Goal: Information Seeking & Learning: Learn about a topic

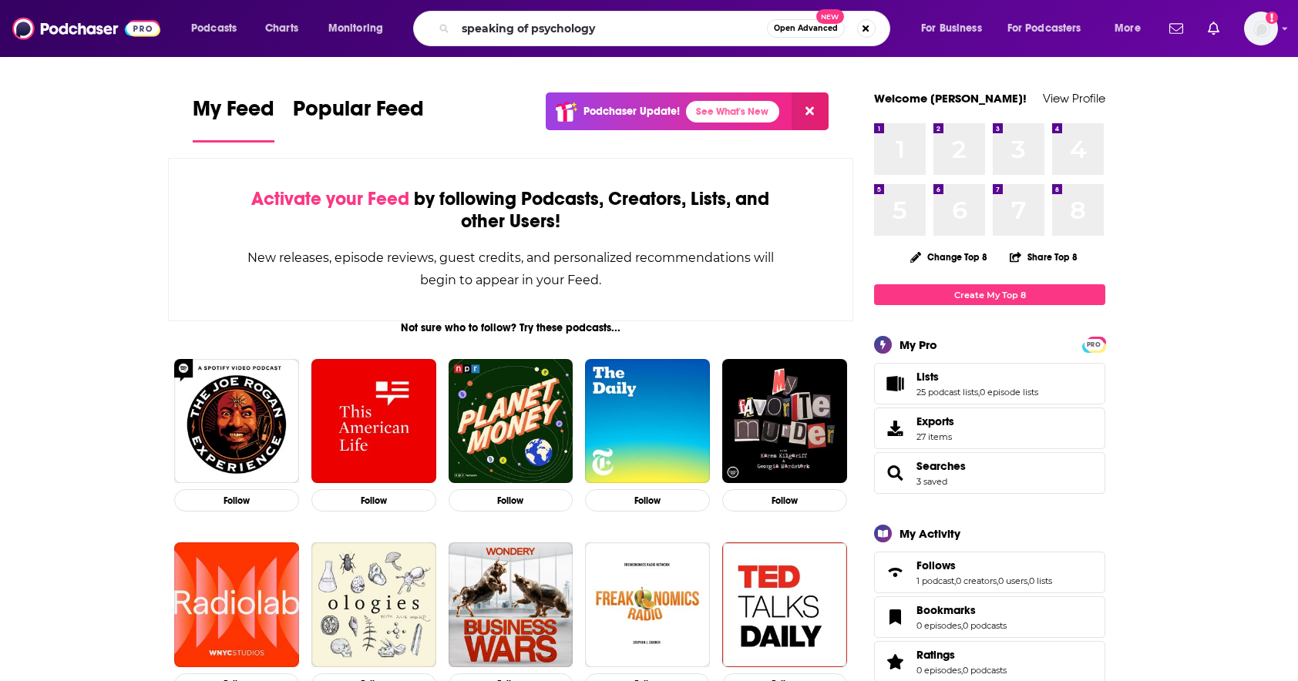
type input "speaking of psychology"
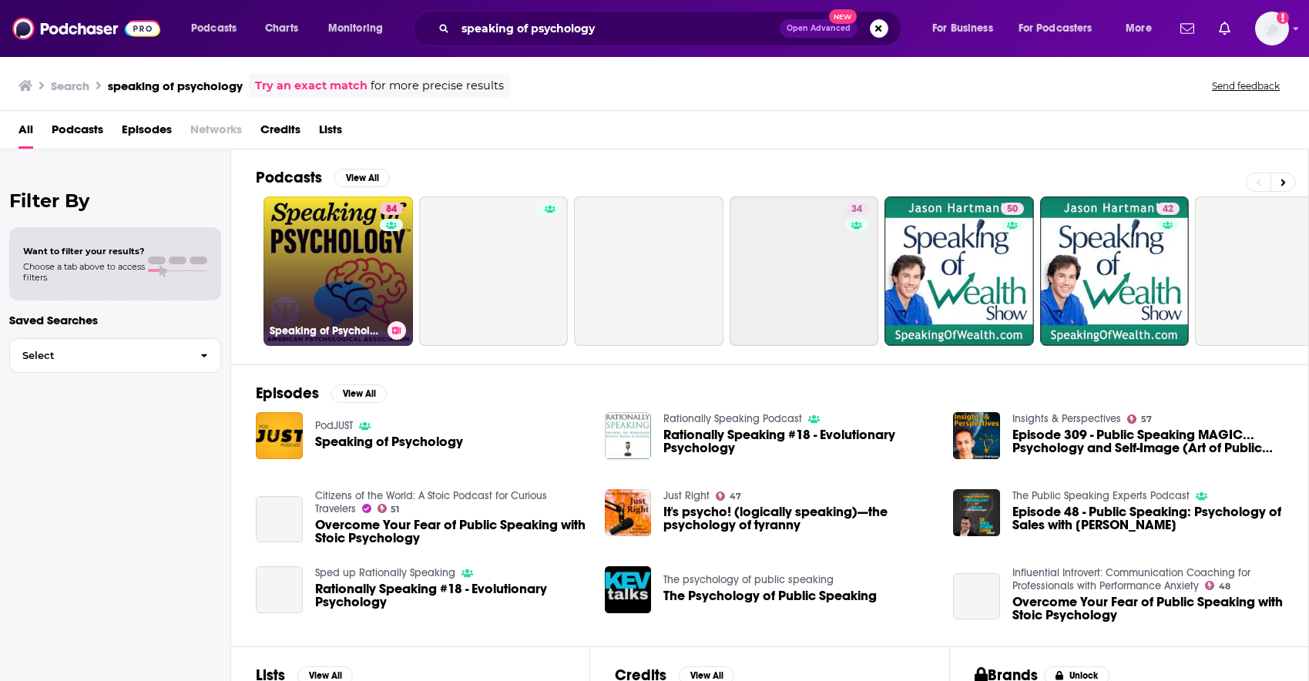
click at [358, 271] on link "84 Speaking of Psychology" at bounding box center [339, 272] width 150 height 150
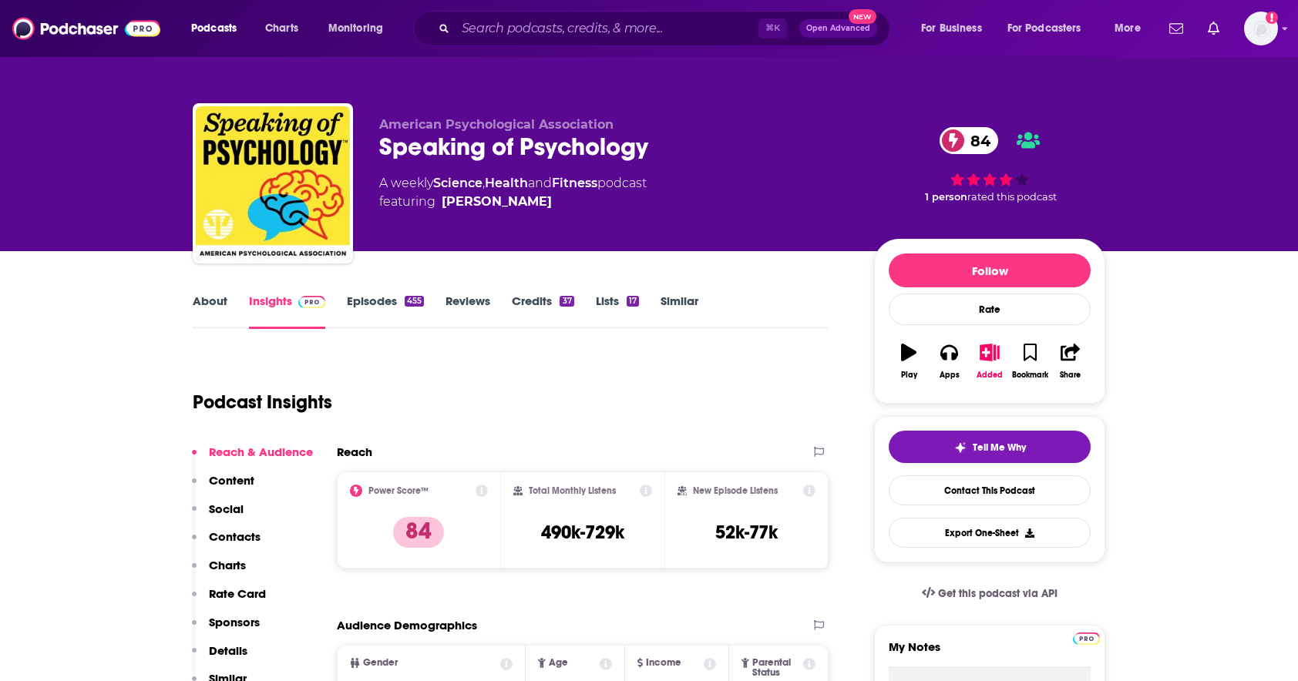
click at [384, 304] on link "Episodes 455" at bounding box center [385, 311] width 77 height 35
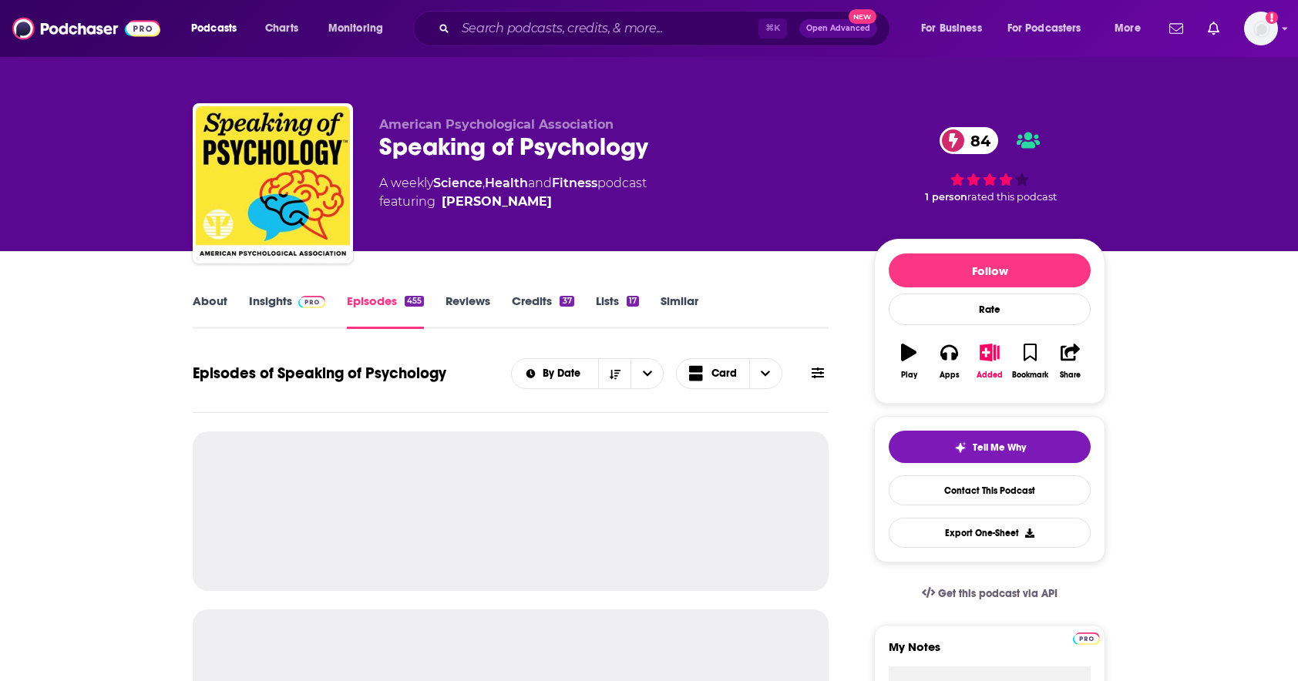
click at [260, 304] on link "Insights" at bounding box center [287, 311] width 76 height 35
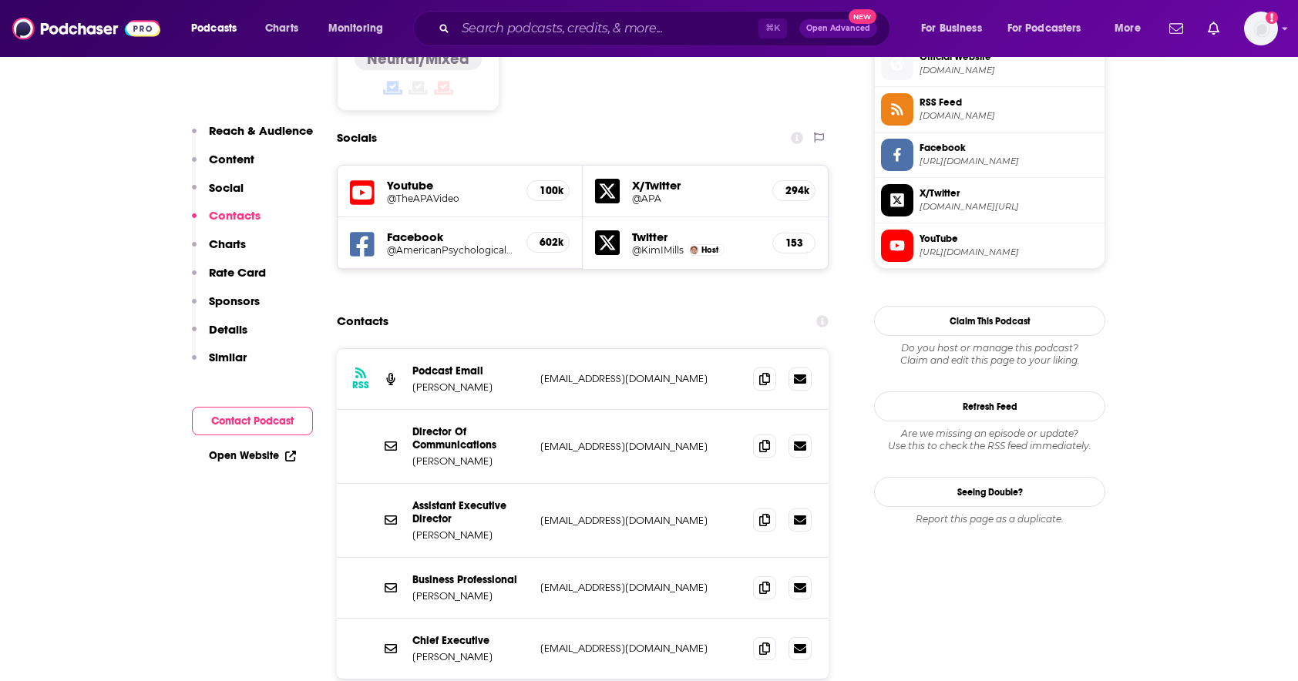
scroll to position [1272, 0]
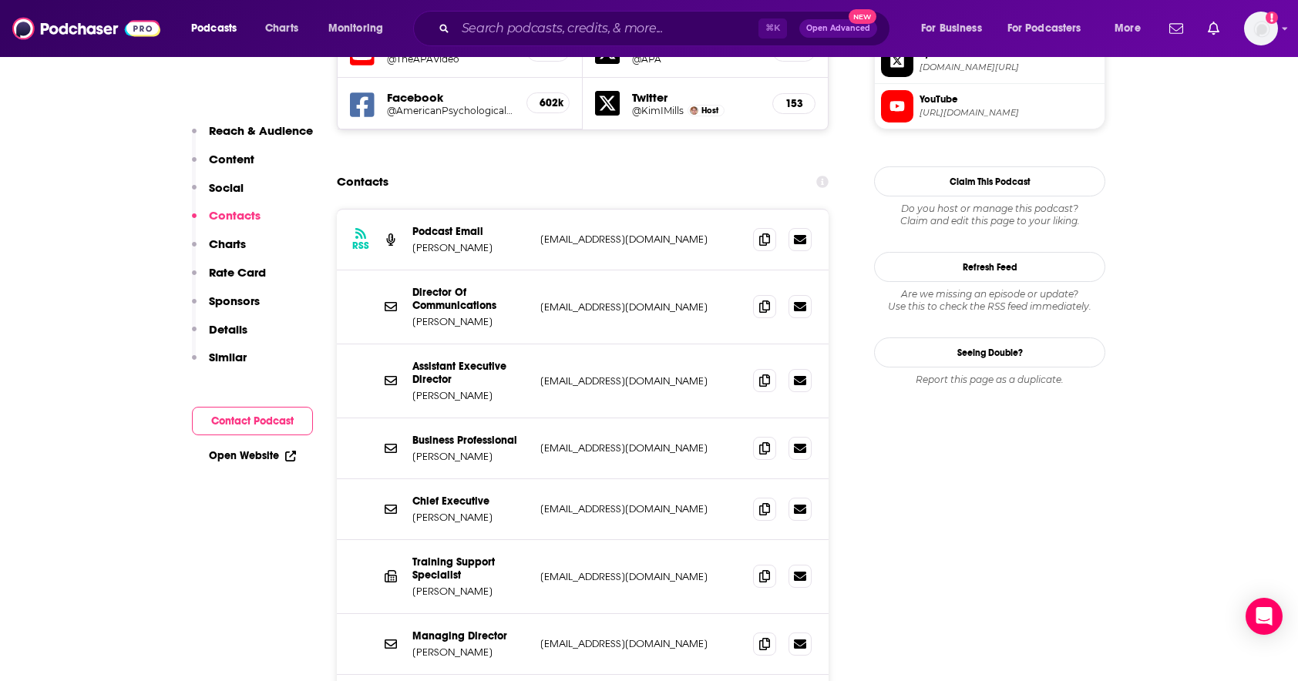
scroll to position [1386, 0]
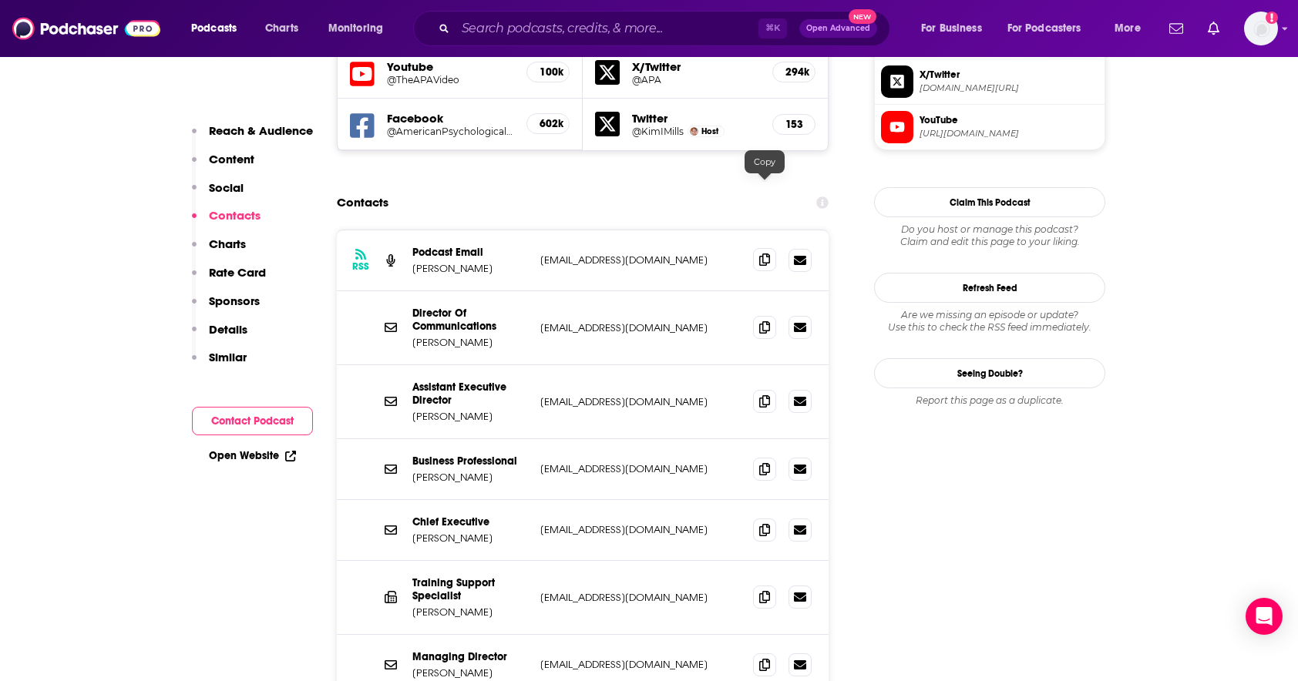
click at [765, 254] on icon at bounding box center [764, 260] width 11 height 12
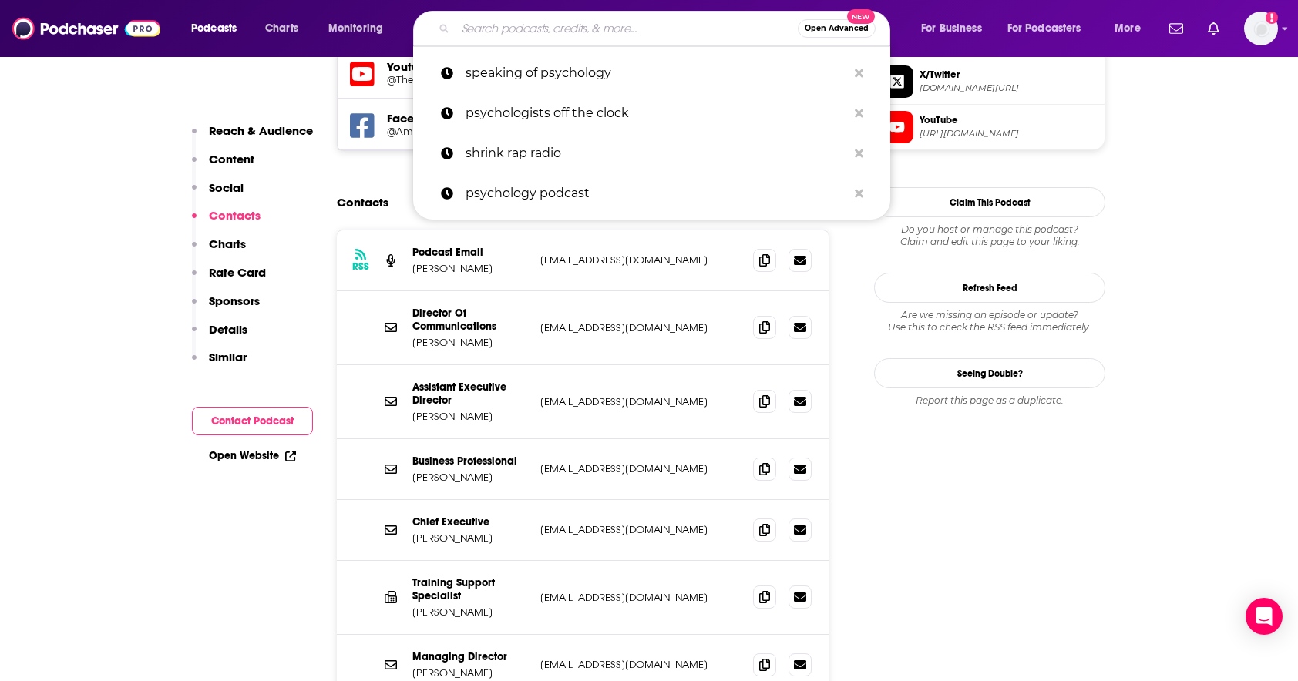
click at [524, 32] on input "Search podcasts, credits, & more..." at bounding box center [626, 28] width 342 height 25
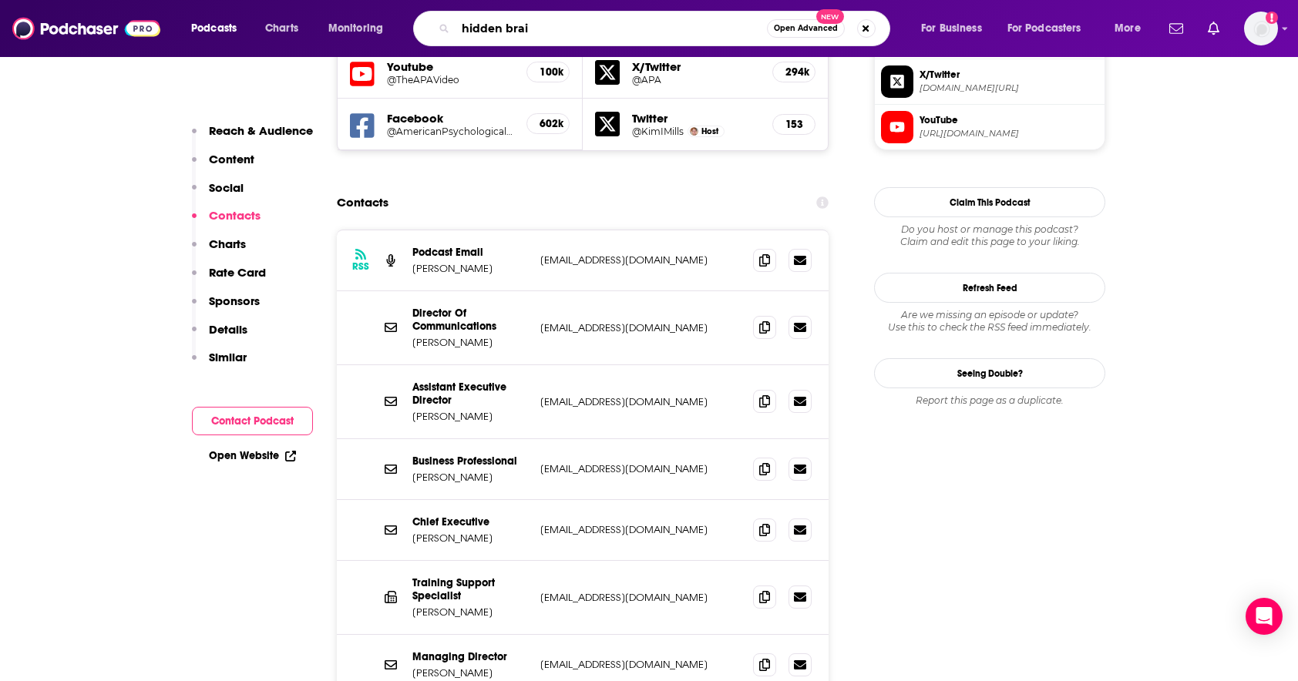
type input "hidden brain"
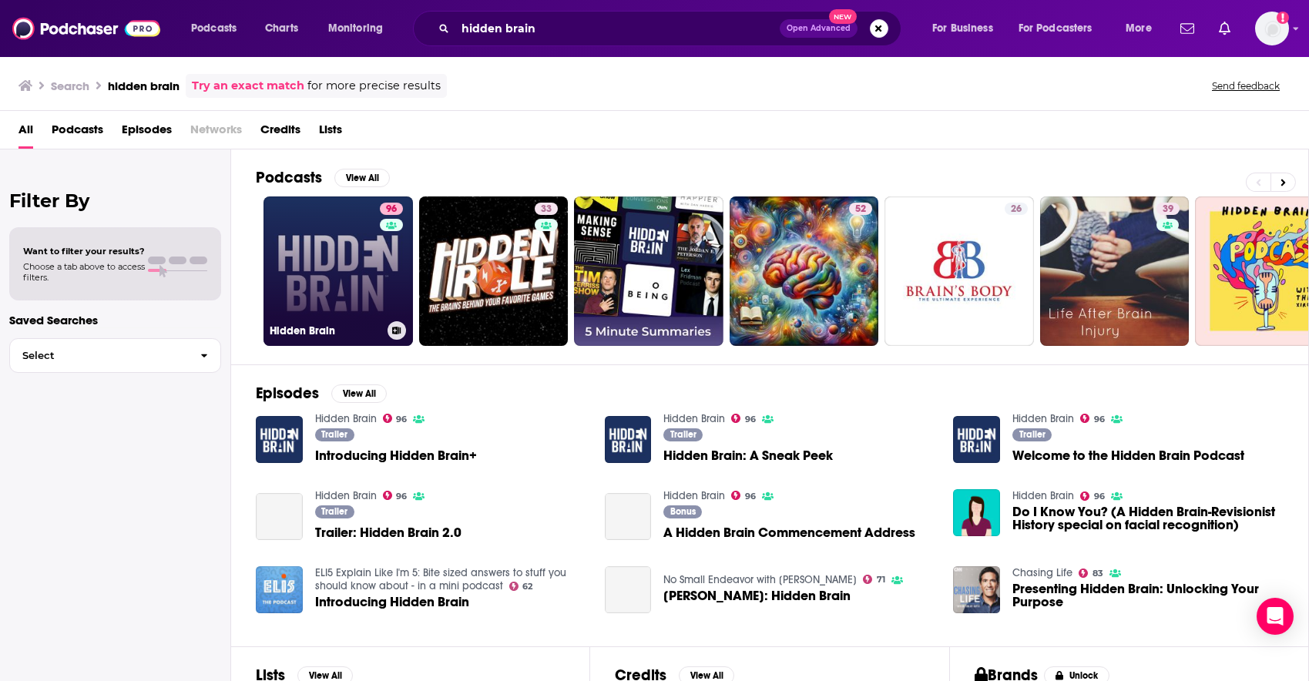
click at [357, 270] on link "96 Hidden Brain" at bounding box center [339, 272] width 150 height 150
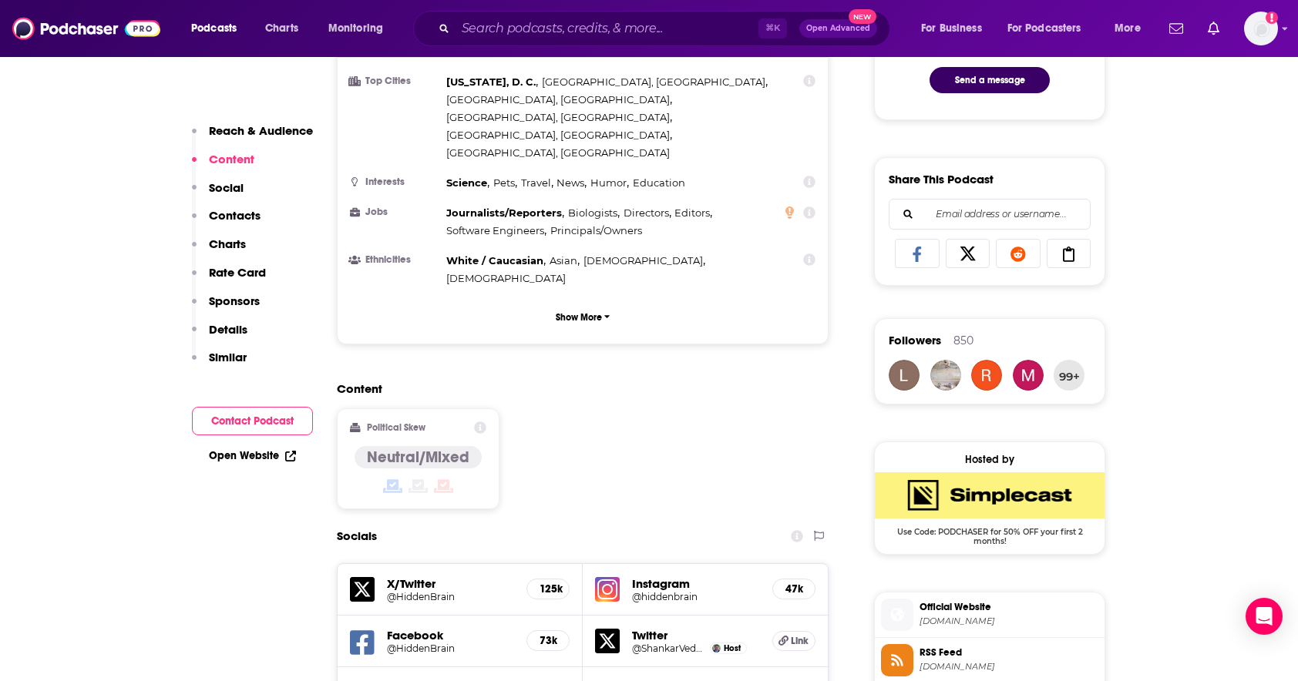
scroll to position [1270, 0]
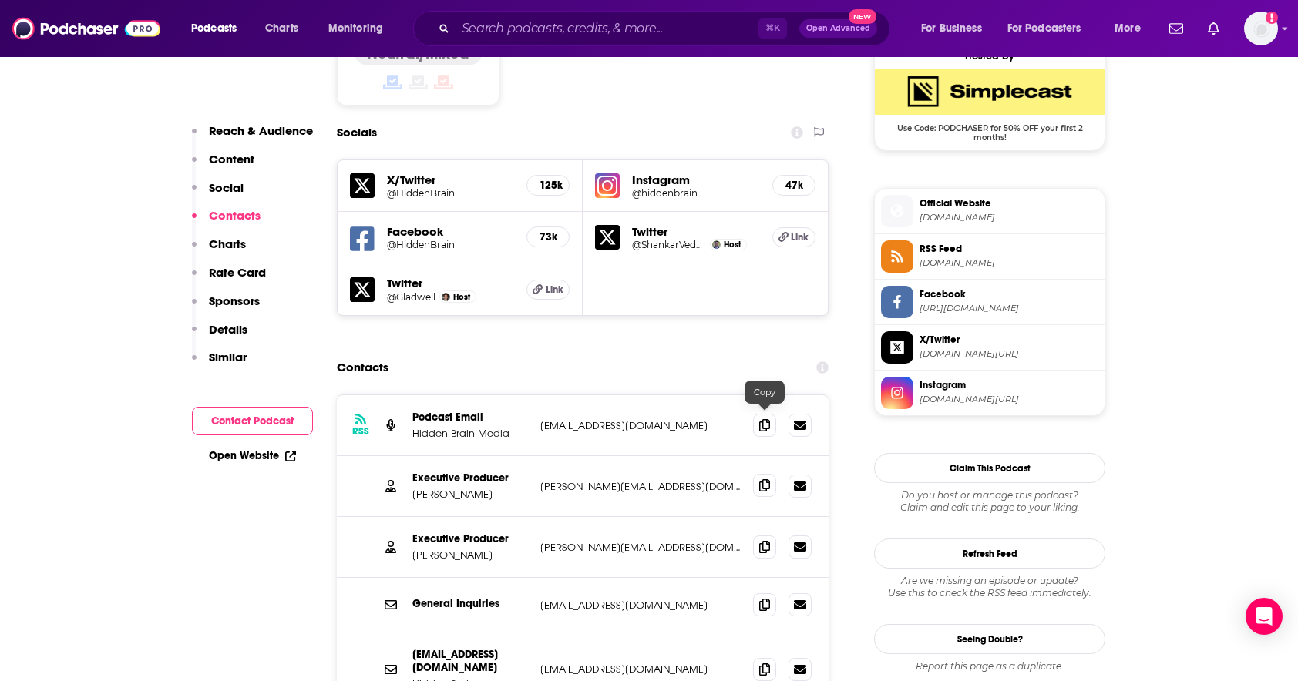
click at [763, 479] on icon at bounding box center [764, 485] width 11 height 12
click at [765, 540] on icon at bounding box center [764, 546] width 11 height 12
